Goal: Check status: Check status

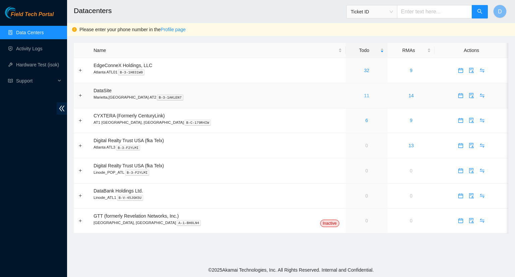
click at [364, 96] on link "11" at bounding box center [366, 95] width 5 height 5
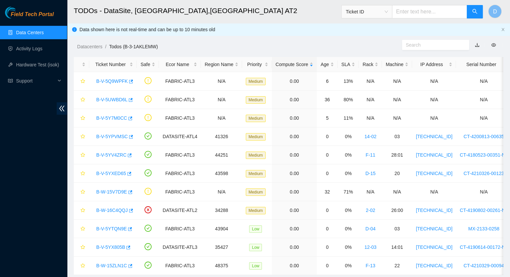
click at [411, 13] on input "text" at bounding box center [429, 11] width 75 height 13
paste input "B-V-5YZG5KB"
type input "B-V-5YZG5KB"
click at [470, 12] on button "button" at bounding box center [475, 11] width 16 height 13
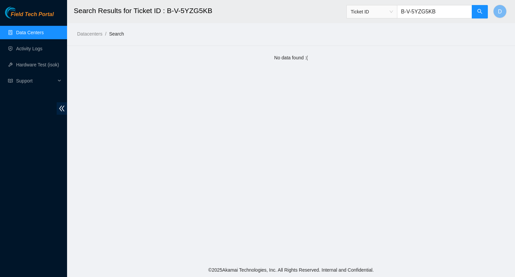
drag, startPoint x: 441, startPoint y: 12, endPoint x: 408, endPoint y: 13, distance: 33.6
click at [408, 13] on input "B-V-5YZG5KB" at bounding box center [434, 11] width 75 height 13
paste input "B-V-5YZFFRP"
click at [479, 14] on button "button" at bounding box center [480, 11] width 16 height 13
type input "B-V-5YZFFRP"
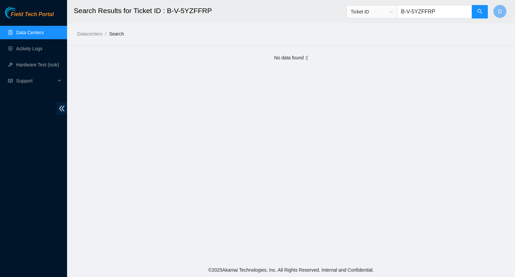
click at [43, 32] on link "Data Centers" at bounding box center [29, 32] width 27 height 5
